Goal: Book appointment/travel/reservation

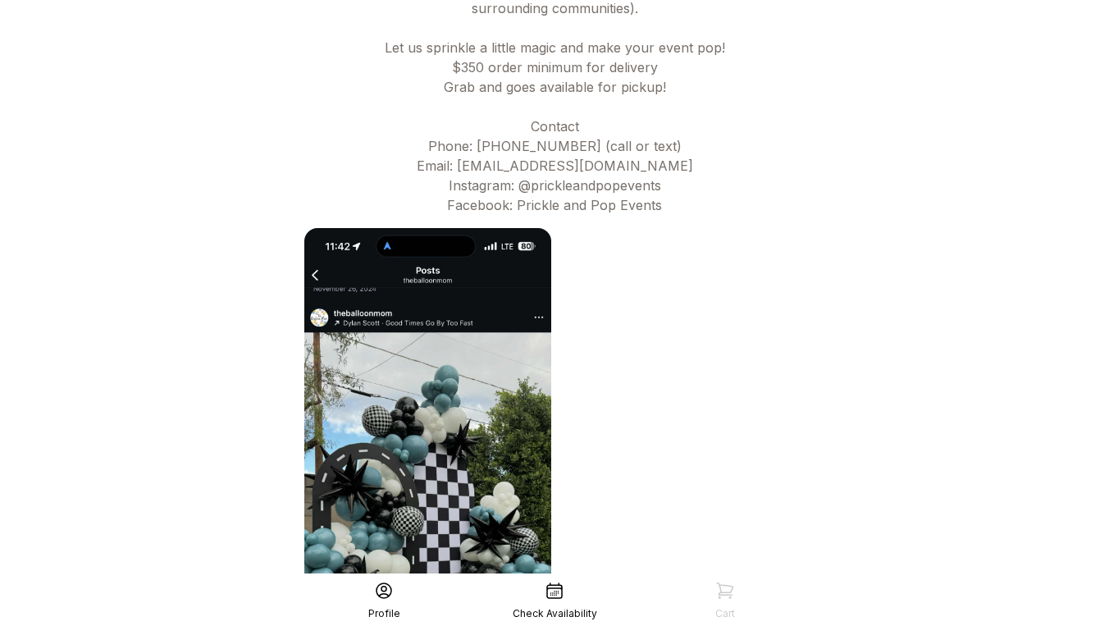
scroll to position [699, 0]
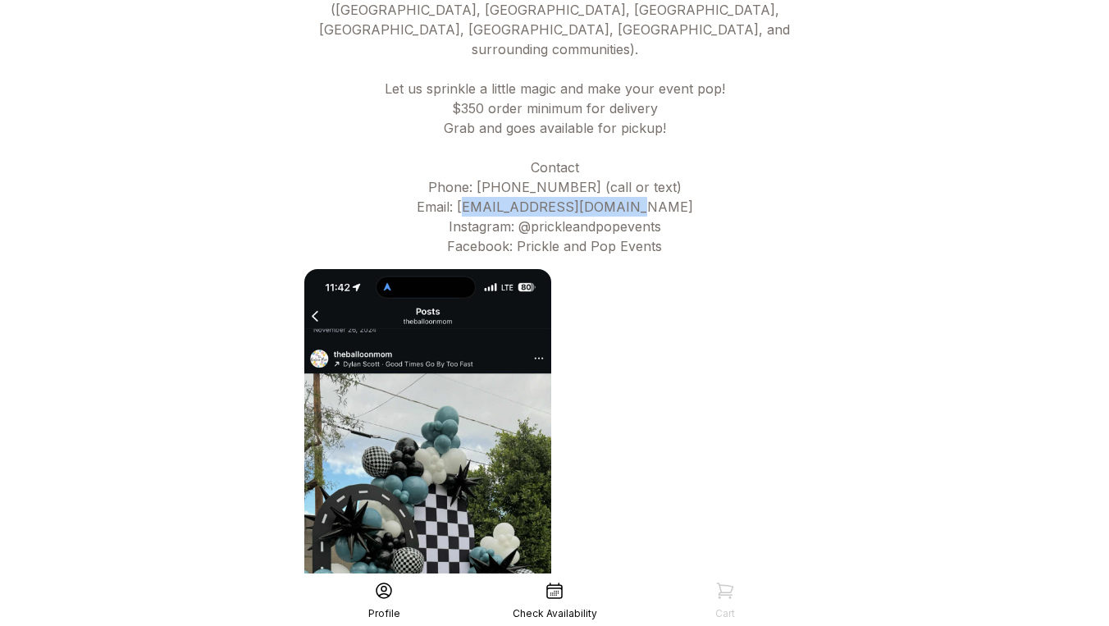
drag, startPoint x: 672, startPoint y: 163, endPoint x: 497, endPoint y: 163, distance: 174.7
click at [497, 163] on div "We’re so glad you’re here! At Prickle & Pop, we bring creativity, color, and jo…" at bounding box center [554, 59] width 507 height 394
click at [656, 181] on div "We’re so glad you’re here! At Prickle & Pop, we bring creativity, color, and jo…" at bounding box center [554, 59] width 507 height 394
drag, startPoint x: 663, startPoint y: 188, endPoint x: 519, endPoint y: 188, distance: 143.5
click at [519, 188] on div "We’re so glad you’re here! At Prickle & Pop, we bring creativity, color, and jo…" at bounding box center [554, 59] width 507 height 394
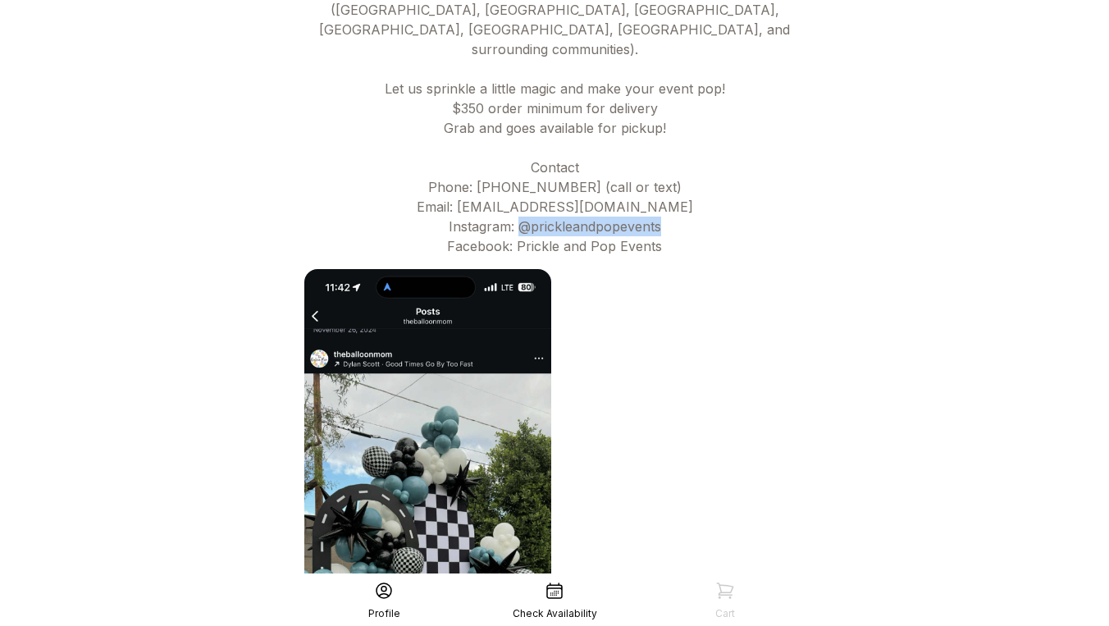
copy div "@prickleandpopevents"
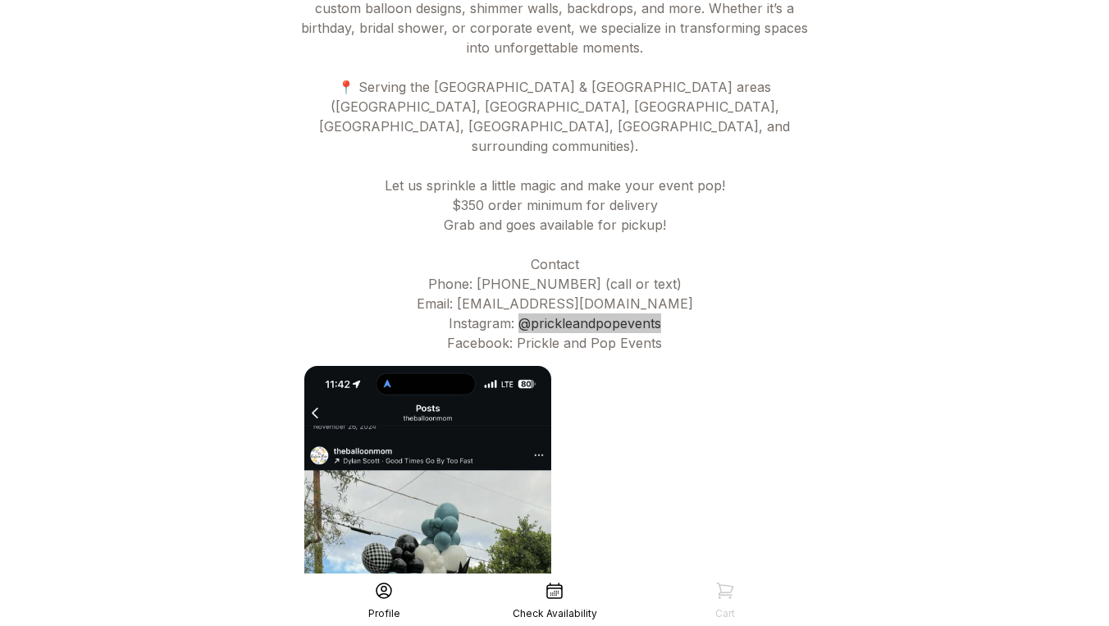
scroll to position [604, 0]
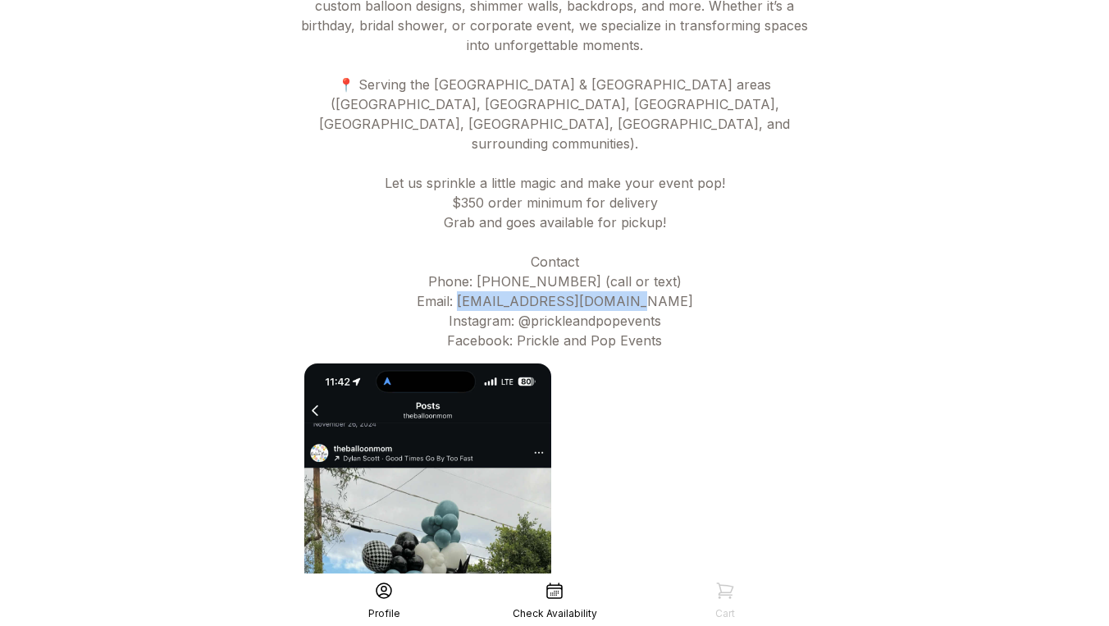
drag, startPoint x: 662, startPoint y: 263, endPoint x: 495, endPoint y: 264, distance: 166.5
click at [495, 264] on div "We’re so glad you’re here! At Prickle & Pop, we bring creativity, color, and jo…" at bounding box center [554, 154] width 507 height 394
copy div "[EMAIL_ADDRESS][DOMAIN_NAME]"
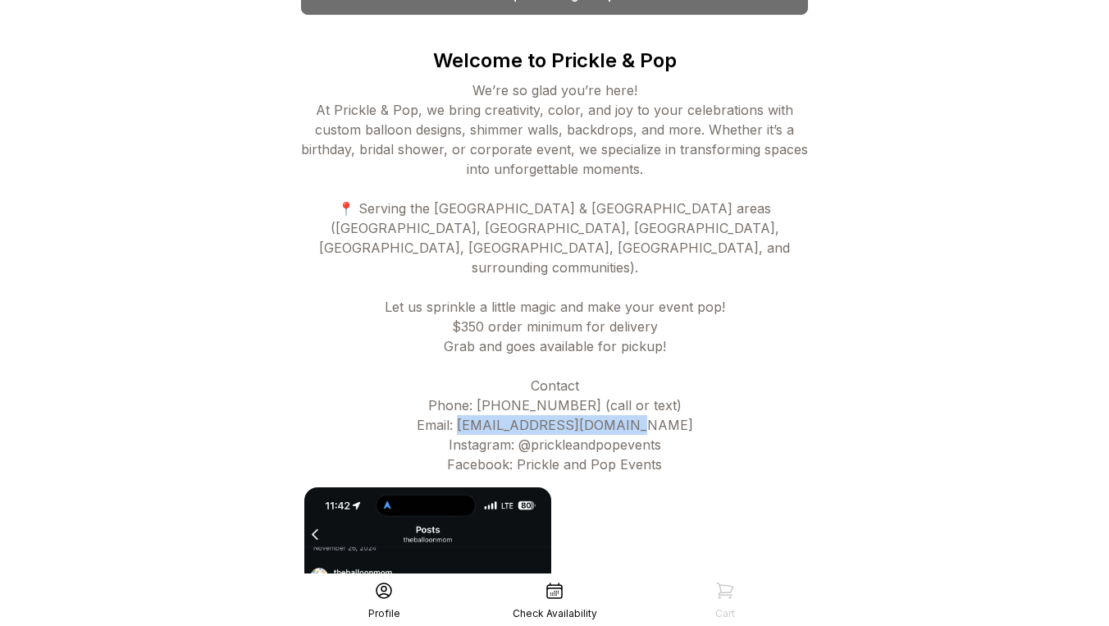
scroll to position [171, 0]
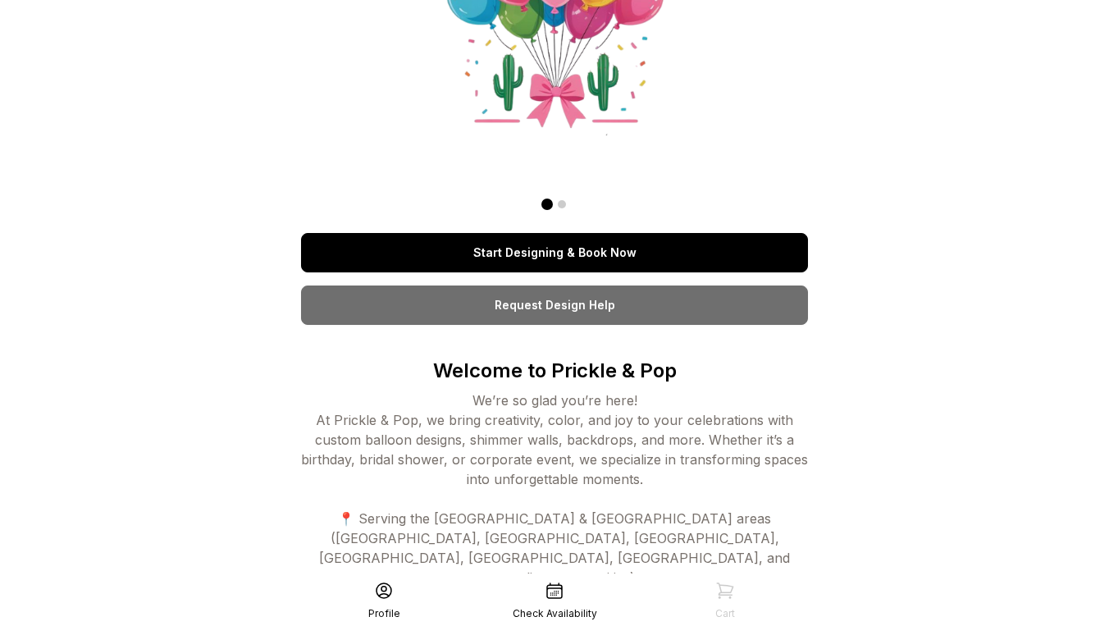
click at [571, 249] on link "Start Designing & Book Now" at bounding box center [554, 252] width 507 height 39
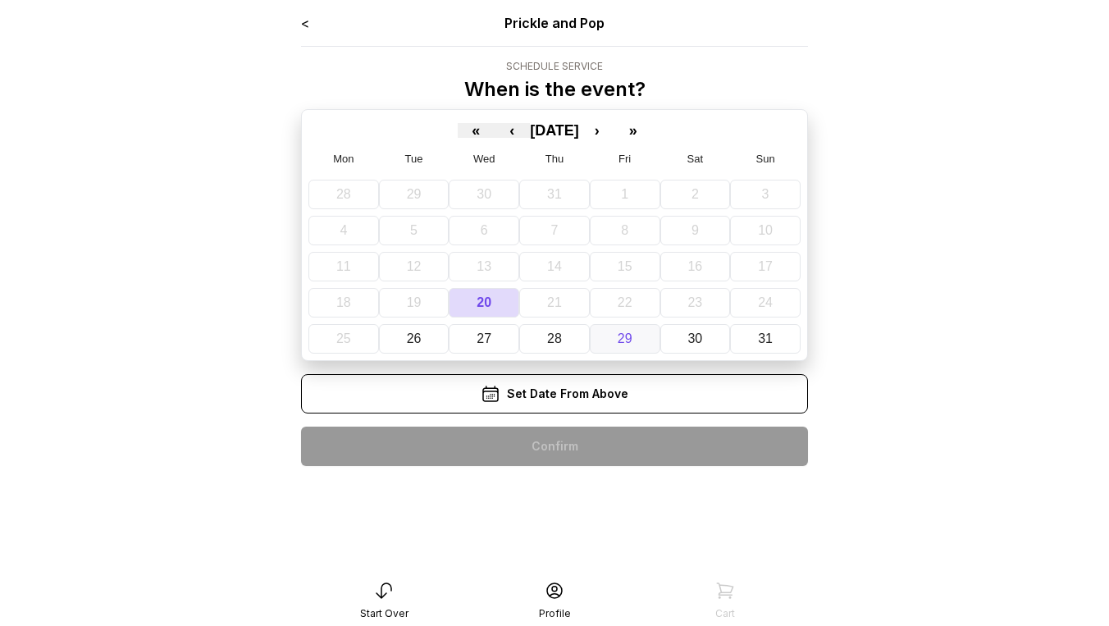
click at [627, 336] on abbr "29" at bounding box center [624, 338] width 15 height 14
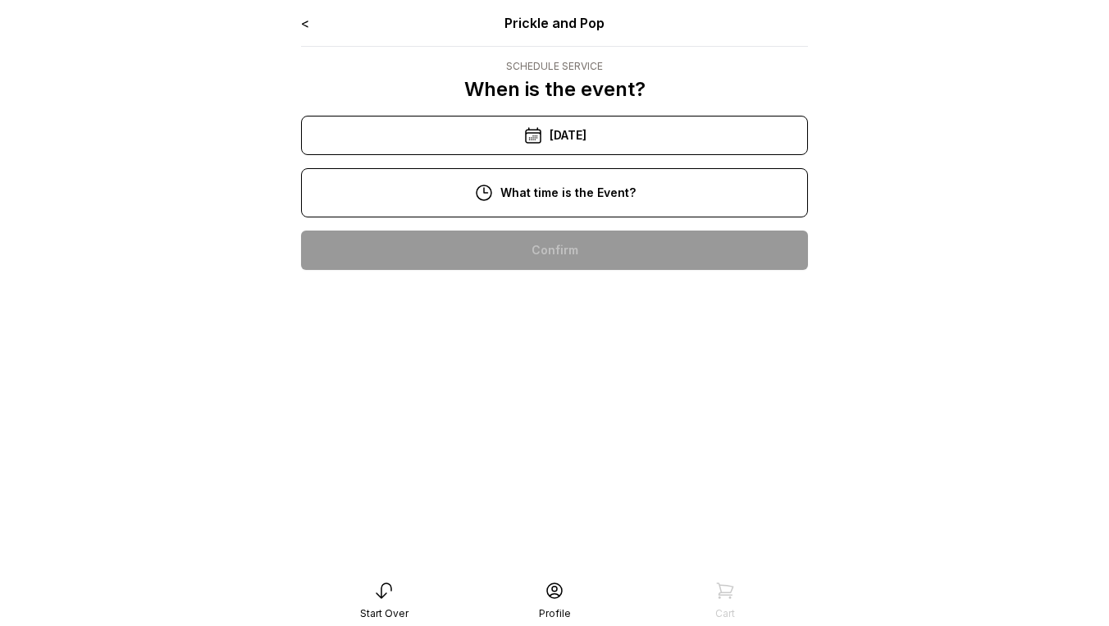
click at [615, 303] on div "11:00 am" at bounding box center [554, 302] width 481 height 39
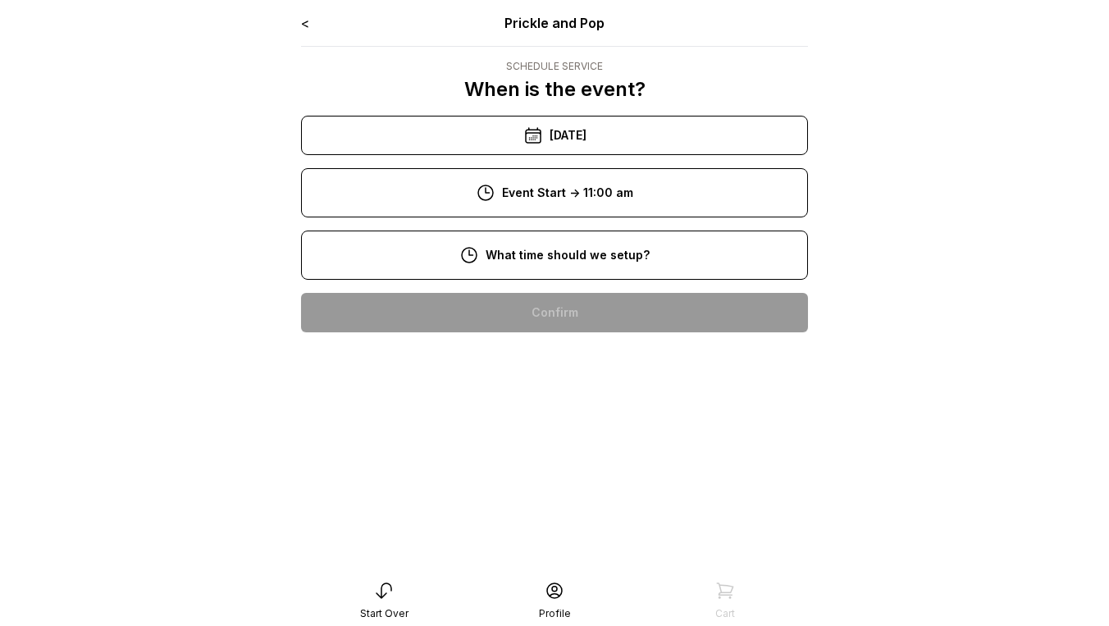
click at [613, 316] on div "8:00 am" at bounding box center [554, 312] width 481 height 39
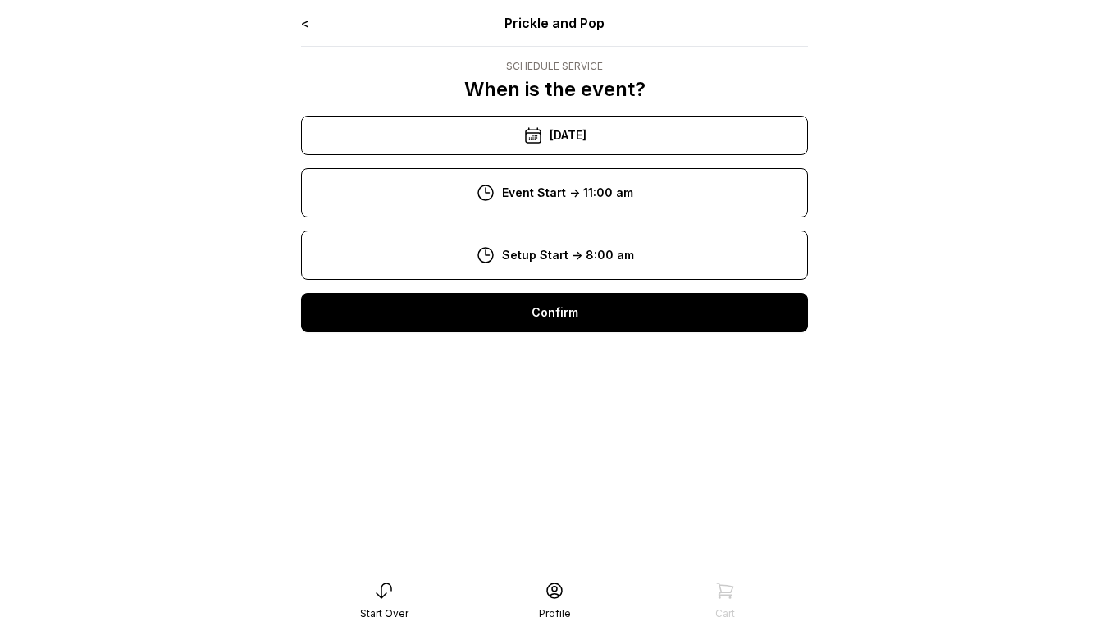
click at [613, 316] on div "Confirm" at bounding box center [554, 312] width 507 height 39
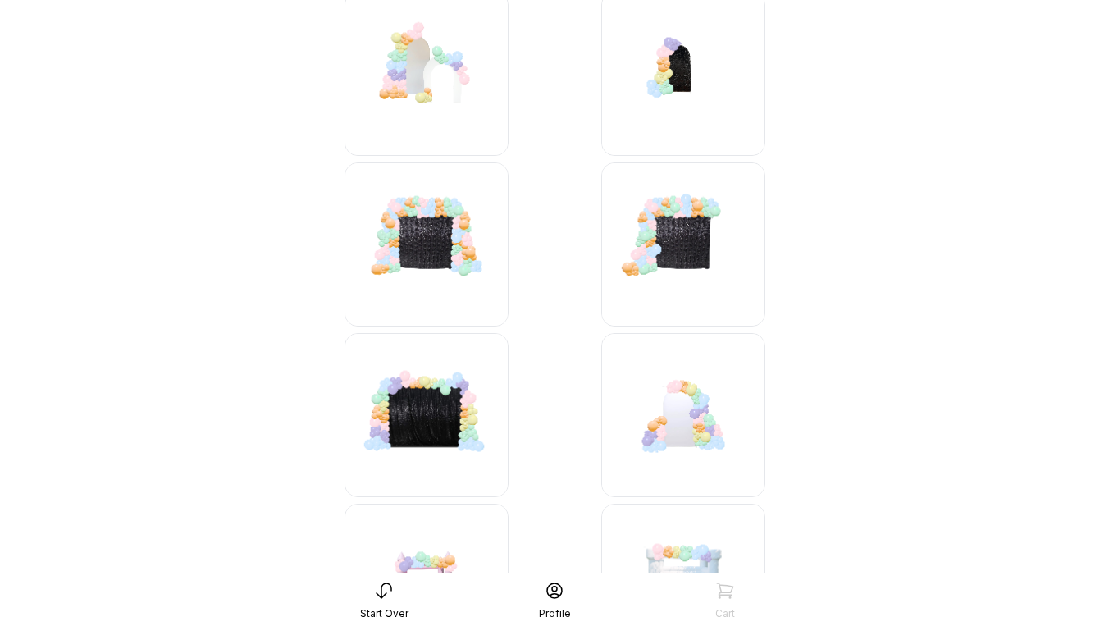
scroll to position [376, 0]
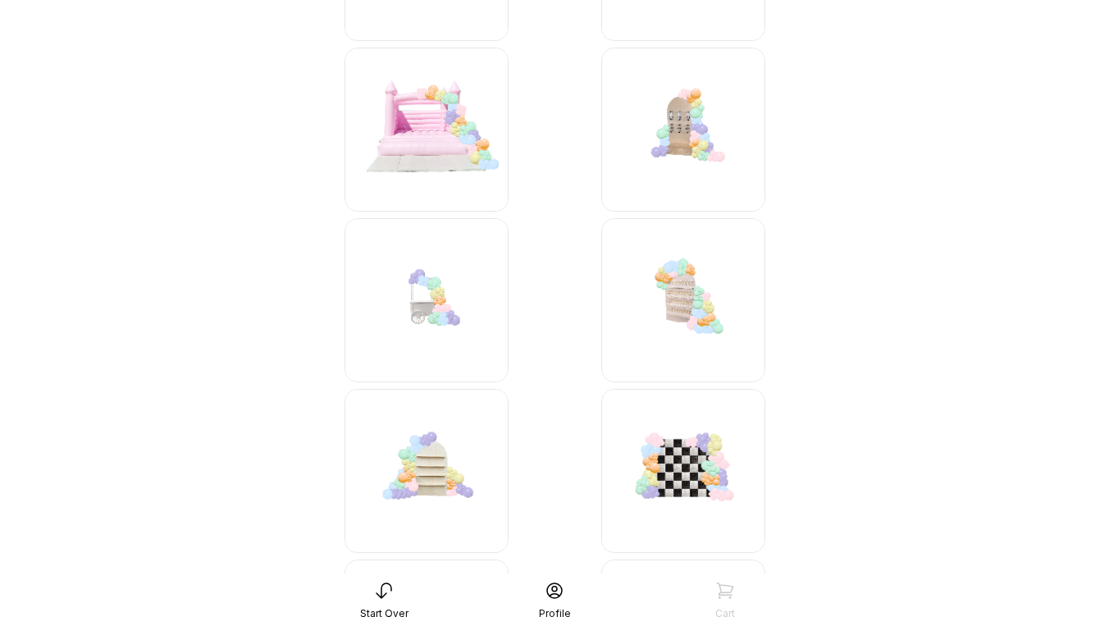
click at [693, 472] on img at bounding box center [683, 471] width 164 height 164
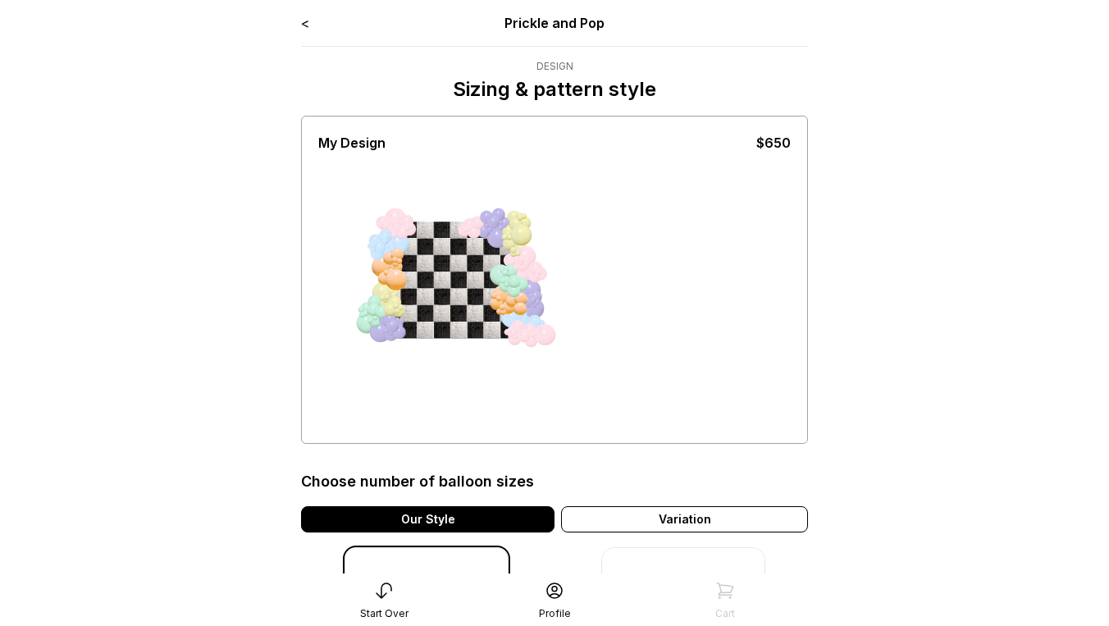
click at [306, 21] on link "<" at bounding box center [305, 23] width 8 height 16
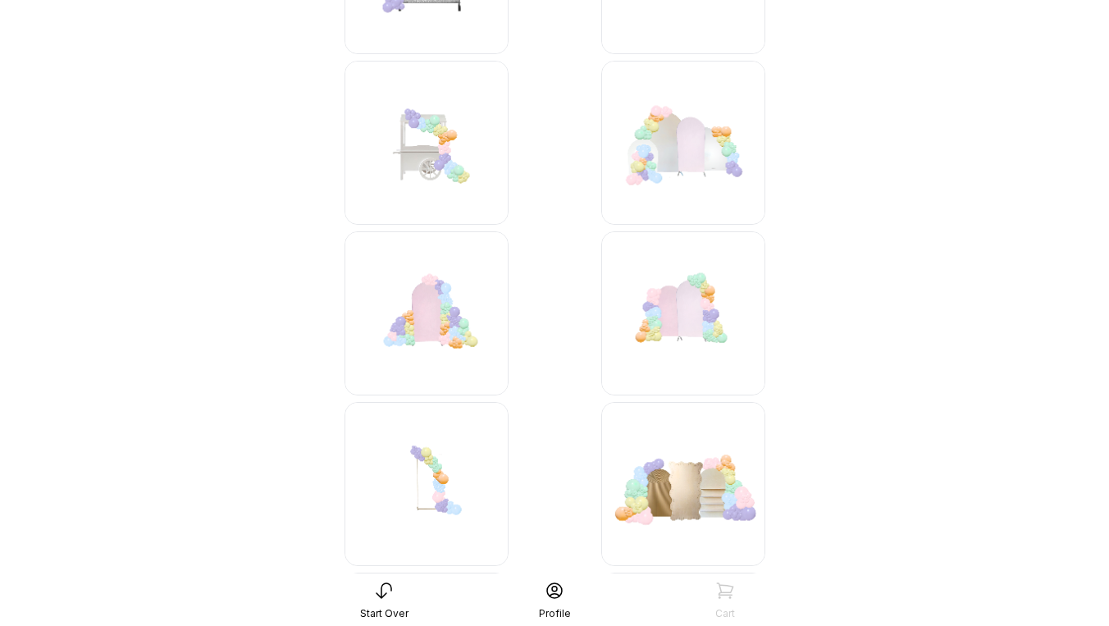
scroll to position [2519, 0]
click at [677, 312] on img at bounding box center [683, 312] width 164 height 164
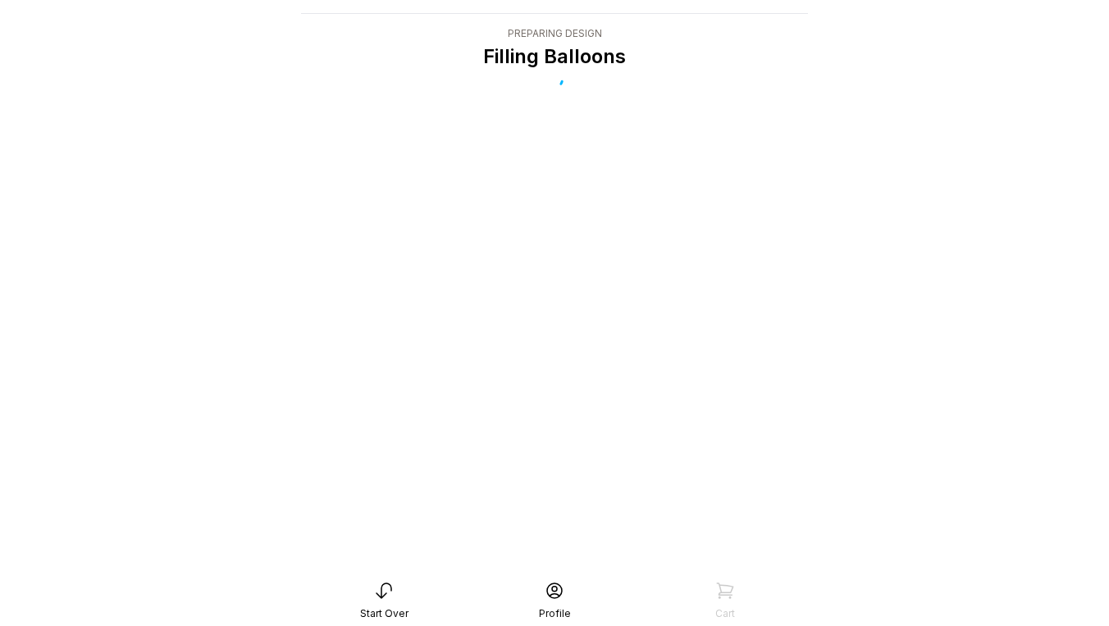
scroll to position [33, 0]
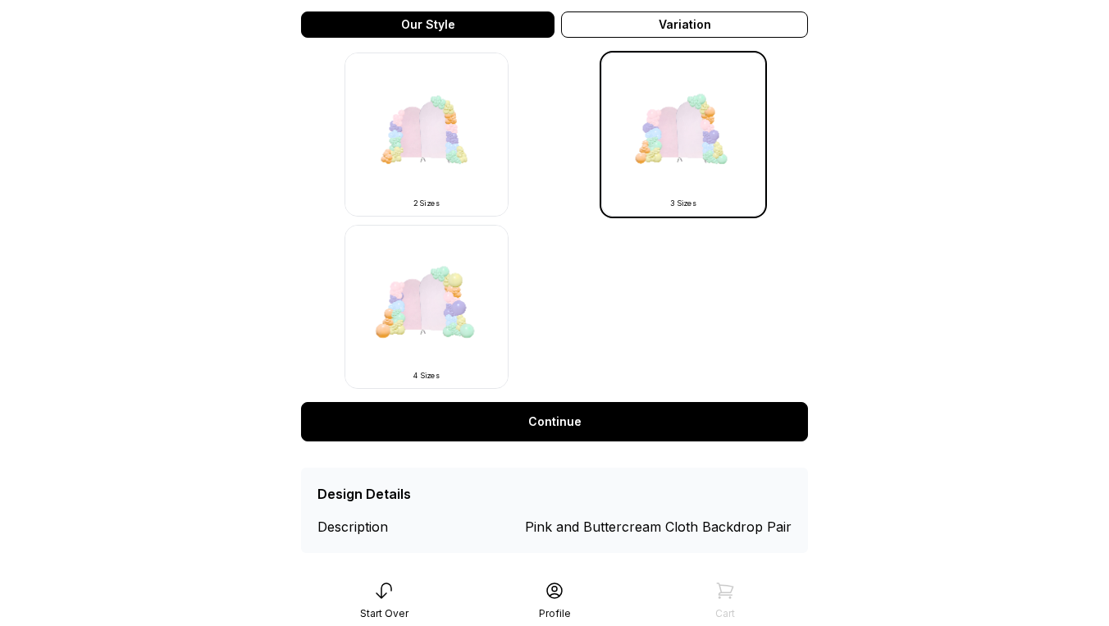
scroll to position [517, 0]
